Goal: Task Accomplishment & Management: Manage account settings

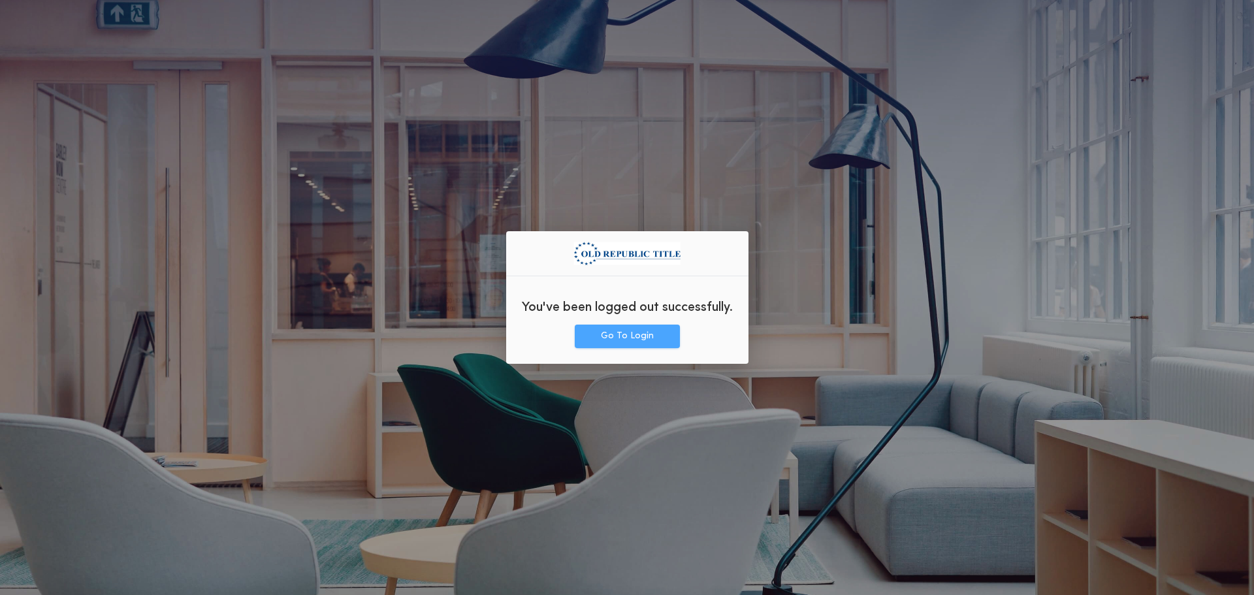
click at [615, 342] on button "Go To Login" at bounding box center [627, 337] width 105 height 24
click at [659, 317] on div "You've been logged out successfully." at bounding box center [627, 306] width 242 height 38
click at [654, 332] on button "Go To Login" at bounding box center [627, 337] width 105 height 24
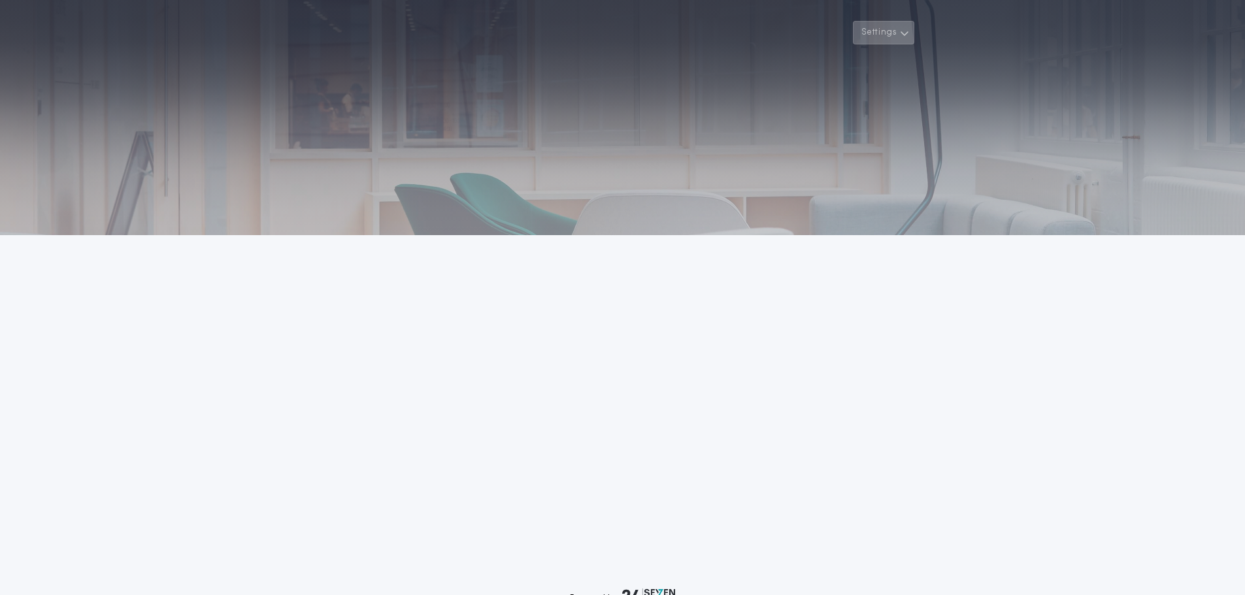
click at [884, 39] on button "Settings" at bounding box center [883, 33] width 61 height 24
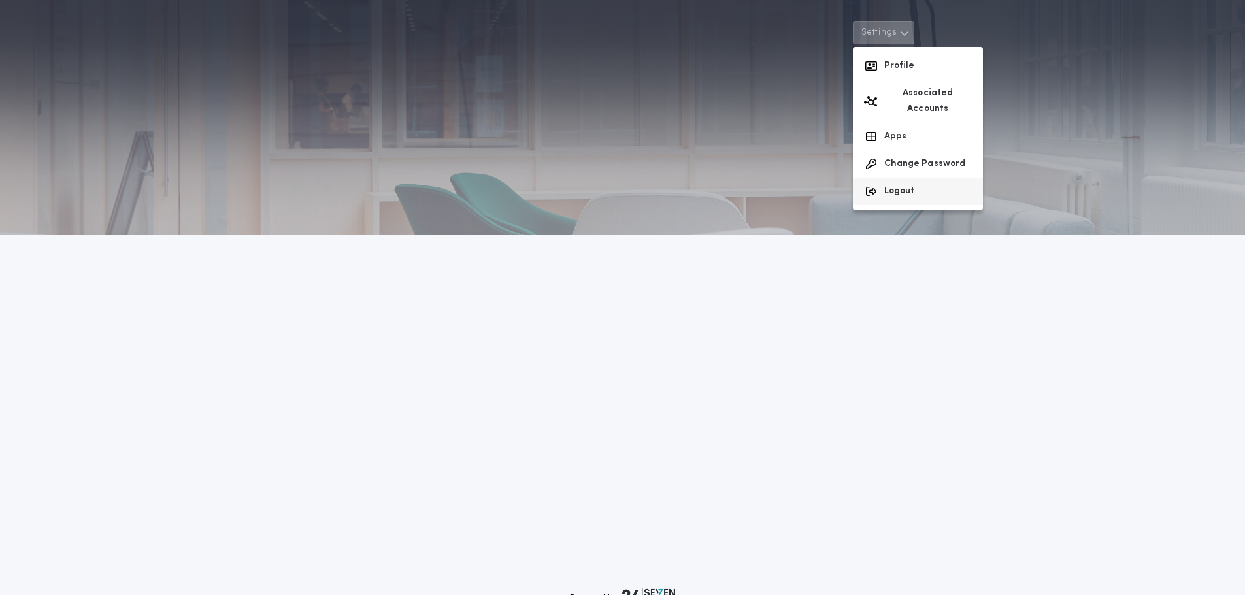
click at [915, 181] on button "Logout" at bounding box center [918, 191] width 130 height 27
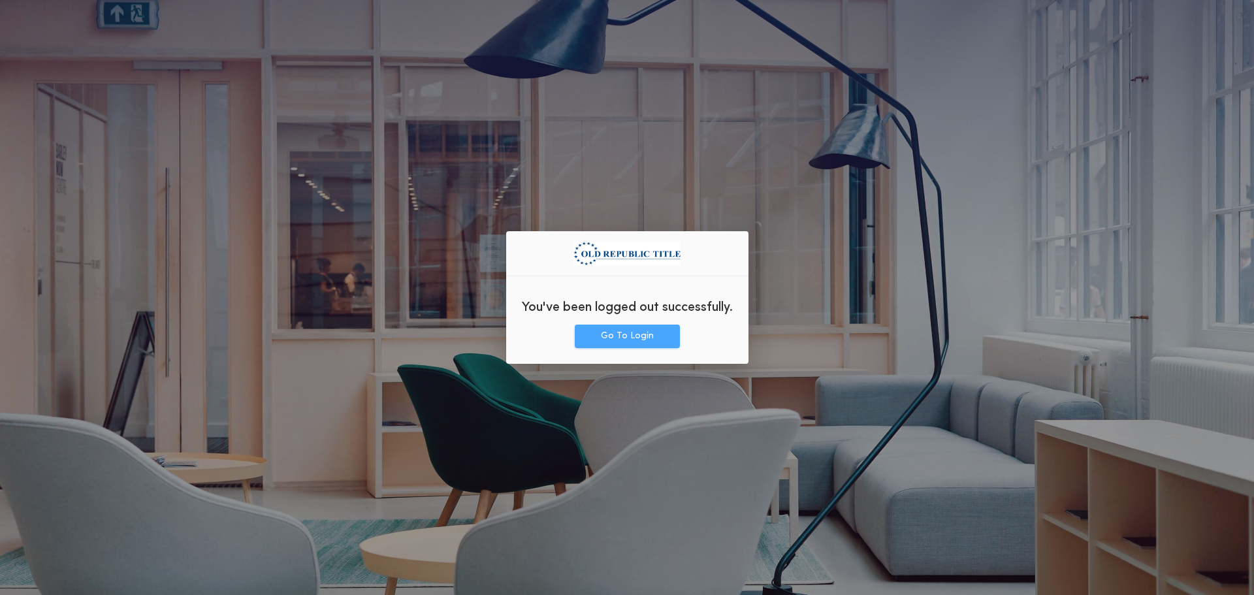
click at [578, 329] on button "Go To Login" at bounding box center [627, 337] width 105 height 24
click at [647, 346] on button "Go To Login" at bounding box center [627, 337] width 105 height 24
